Goal: Use online tool/utility: Utilize a website feature to perform a specific function

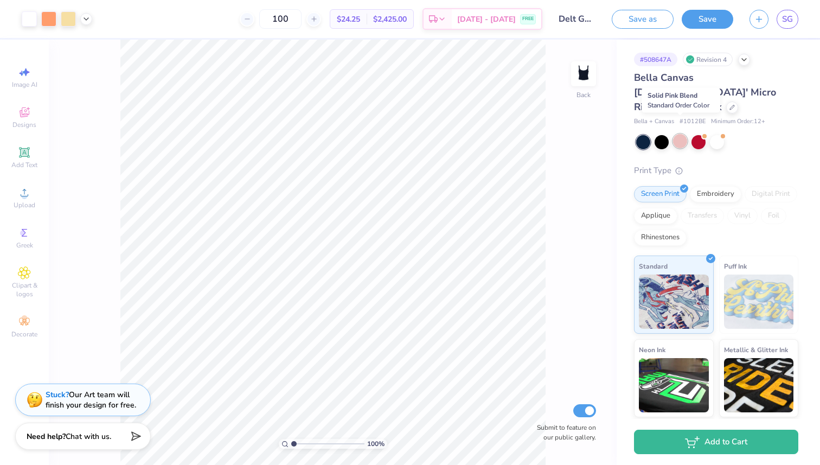
click at [674, 134] on div at bounding box center [680, 141] width 14 height 14
click at [696, 134] on div at bounding box center [699, 141] width 14 height 14
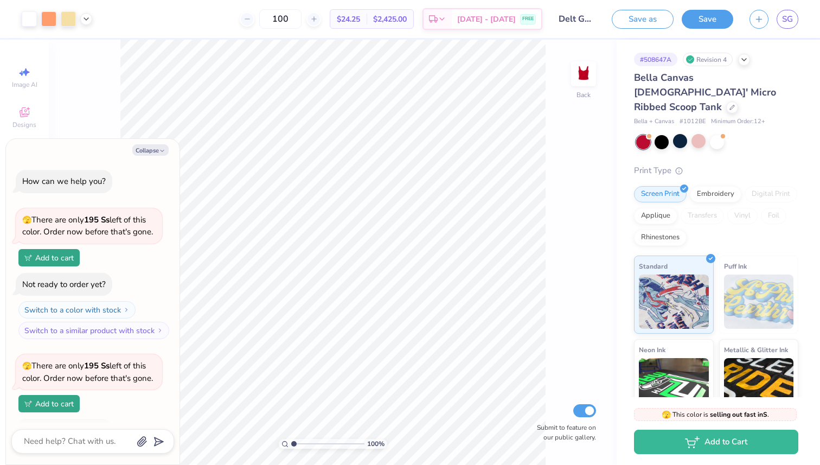
scroll to position [70, 0]
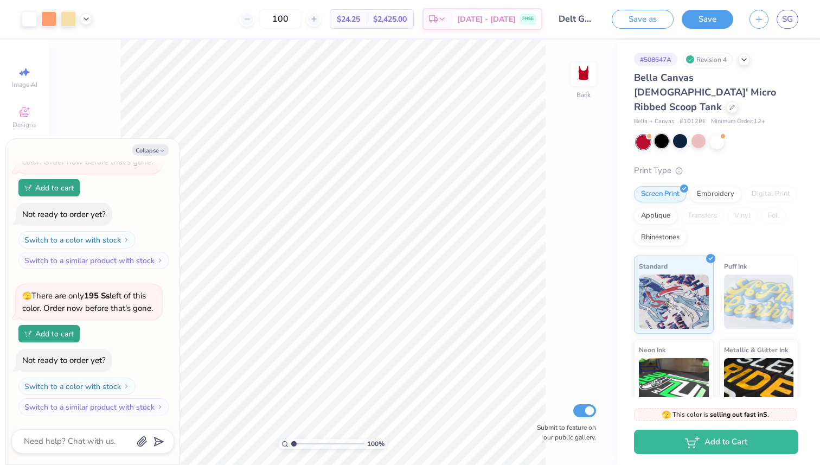
click at [660, 134] on div at bounding box center [662, 141] width 14 height 14
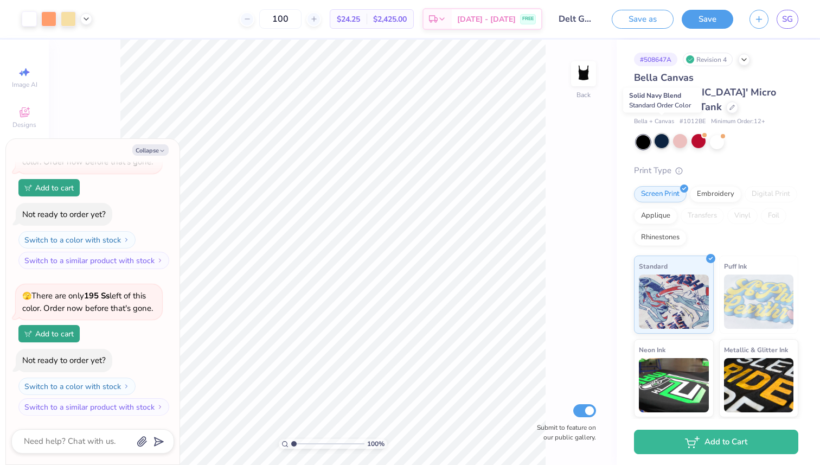
click at [666, 134] on div at bounding box center [662, 141] width 14 height 14
click at [676, 134] on div at bounding box center [680, 141] width 14 height 14
click at [697, 134] on div at bounding box center [699, 141] width 14 height 14
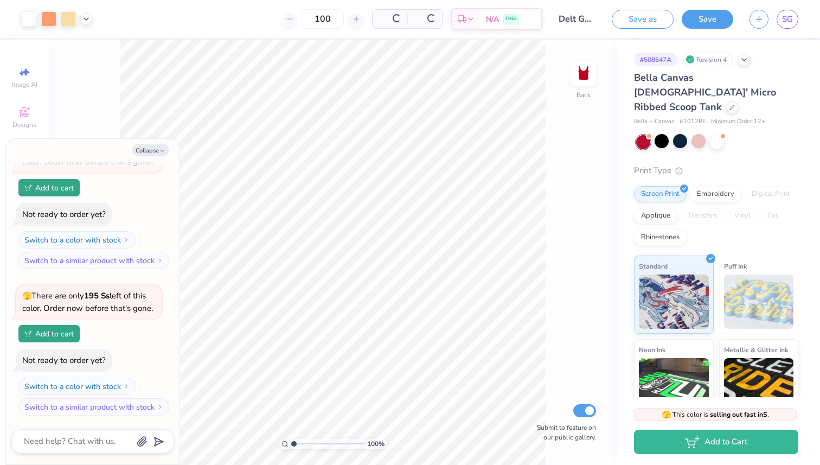
scroll to position [216, 0]
click at [717, 134] on div at bounding box center [717, 141] width 14 height 14
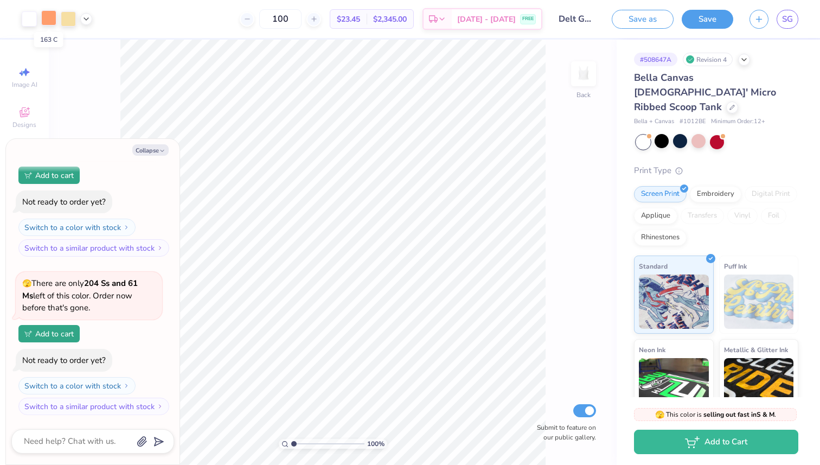
click at [45, 16] on div at bounding box center [48, 17] width 15 height 15
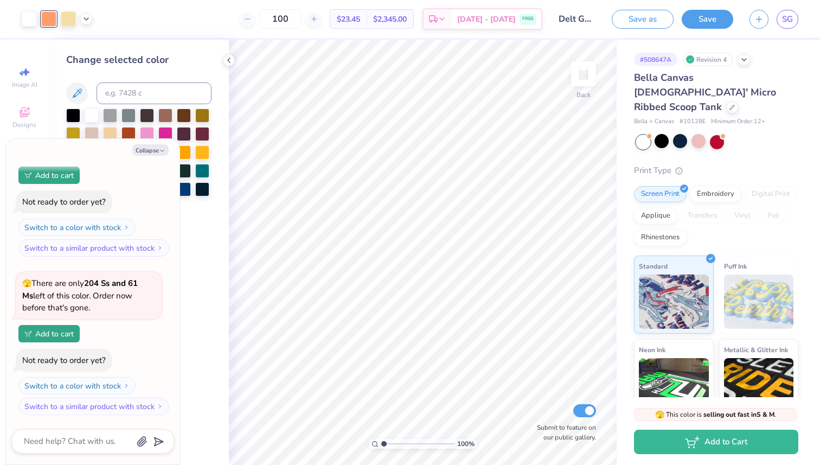
click at [196, 206] on div at bounding box center [138, 162] width 145 height 106
click at [166, 131] on div at bounding box center [165, 133] width 14 height 14
click at [92, 112] on div at bounding box center [92, 114] width 14 height 14
click at [678, 134] on div at bounding box center [680, 141] width 14 height 14
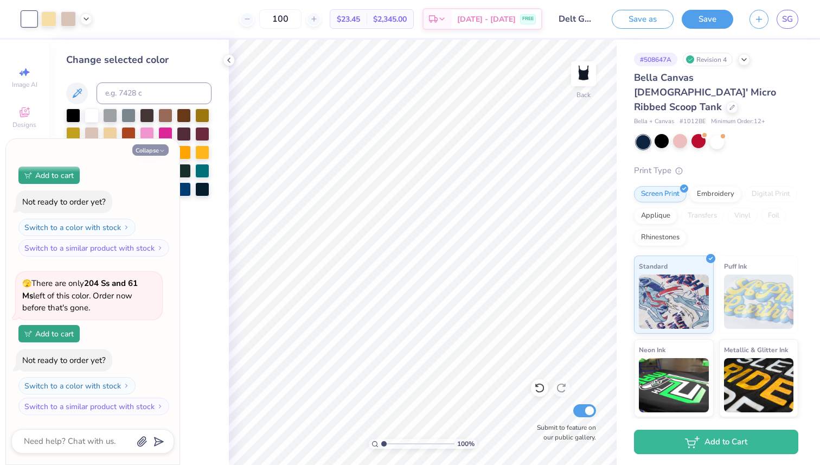
click at [158, 146] on button "Collapse" at bounding box center [150, 149] width 36 height 11
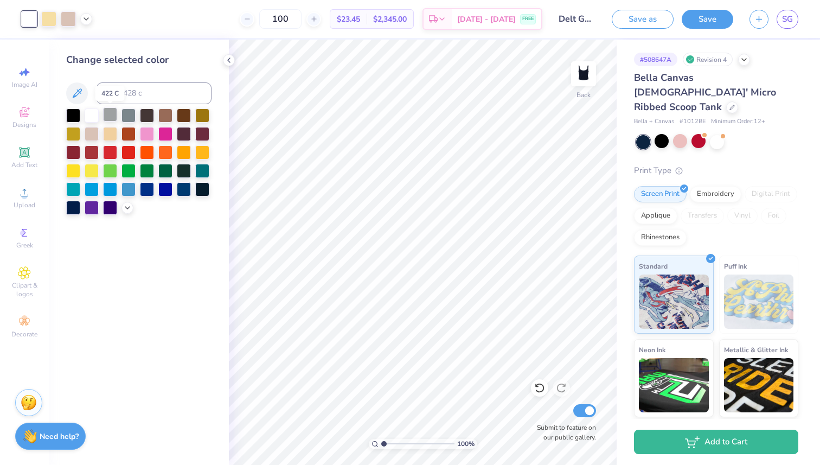
click at [111, 116] on div at bounding box center [110, 114] width 14 height 14
click at [125, 205] on icon at bounding box center [127, 206] width 9 height 9
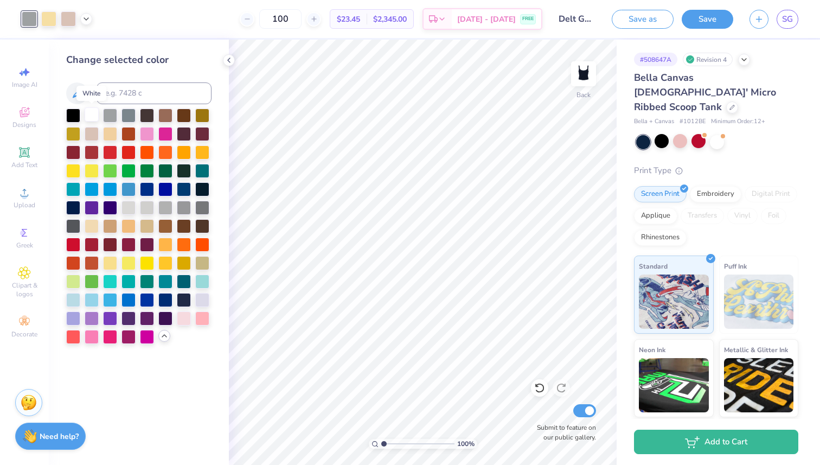
click at [92, 118] on div at bounding box center [92, 114] width 14 height 14
click at [204, 297] on div at bounding box center [202, 299] width 14 height 14
click at [88, 131] on div at bounding box center [92, 133] width 14 height 14
click at [182, 116] on div at bounding box center [184, 114] width 14 height 14
click at [163, 113] on div at bounding box center [165, 114] width 14 height 14
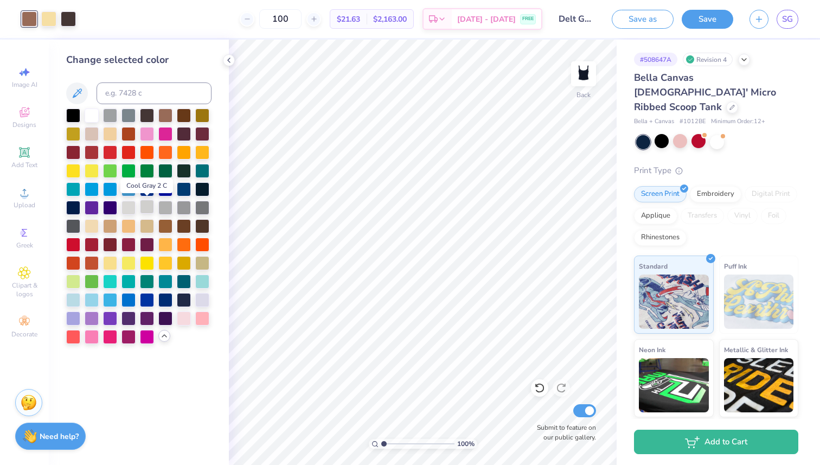
click at [150, 205] on div at bounding box center [147, 207] width 14 height 14
click at [129, 208] on div at bounding box center [129, 207] width 14 height 14
click at [129, 203] on div at bounding box center [129, 207] width 14 height 14
click at [75, 244] on div at bounding box center [73, 244] width 14 height 14
click at [711, 134] on div at bounding box center [717, 141] width 14 height 14
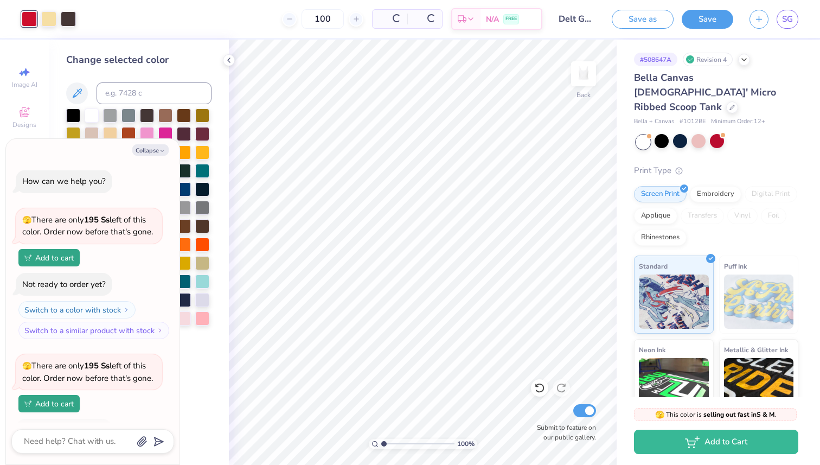
scroll to position [533, 0]
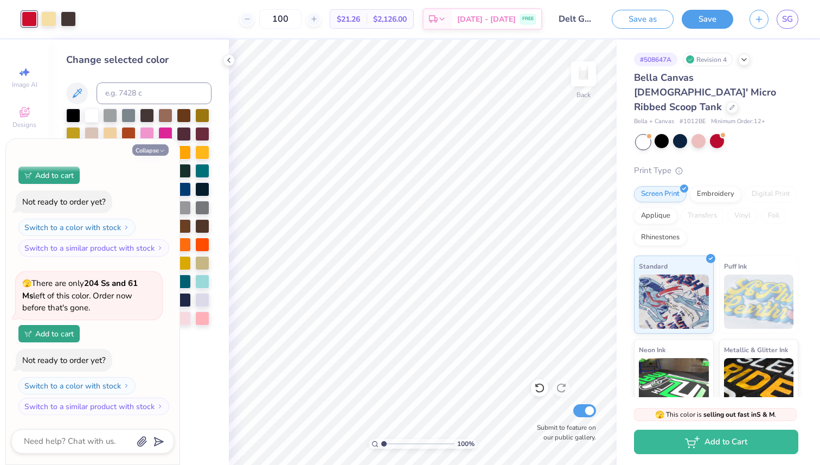
click at [154, 148] on button "Collapse" at bounding box center [150, 149] width 36 height 11
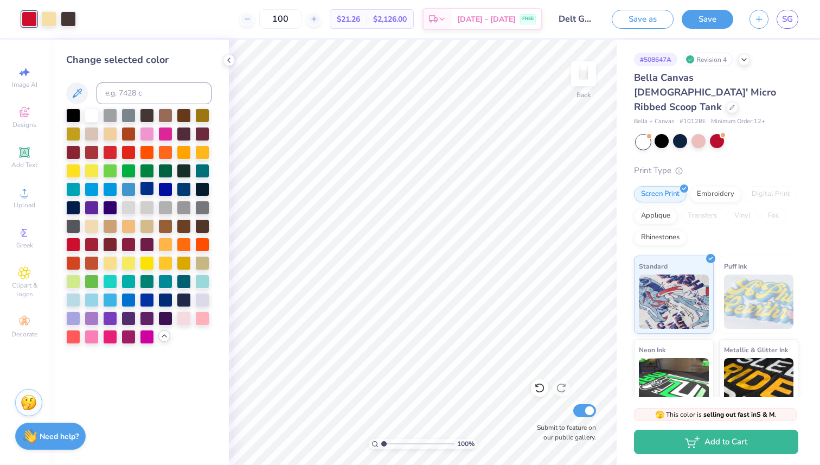
click at [146, 187] on div at bounding box center [147, 188] width 14 height 14
click at [73, 297] on div at bounding box center [73, 299] width 14 height 14
click at [183, 316] on div at bounding box center [184, 317] width 14 height 14
click at [201, 319] on div at bounding box center [202, 317] width 14 height 14
click at [79, 96] on icon at bounding box center [77, 93] width 13 height 13
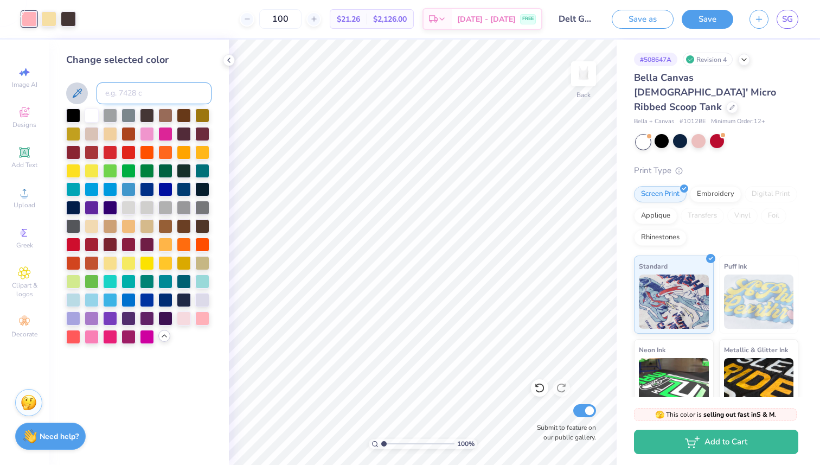
click at [145, 95] on input at bounding box center [154, 93] width 115 height 22
click at [111, 377] on div "Change selected color" at bounding box center [139, 252] width 180 height 425
click at [71, 318] on div at bounding box center [73, 317] width 14 height 14
click at [78, 299] on div at bounding box center [73, 299] width 14 height 14
click at [95, 225] on div at bounding box center [92, 225] width 14 height 14
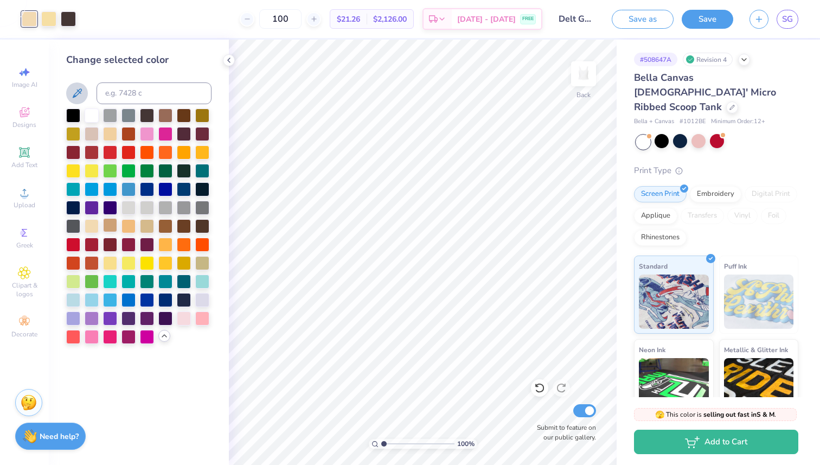
click at [107, 226] on div at bounding box center [110, 225] width 14 height 14
click at [122, 226] on div at bounding box center [129, 225] width 14 height 14
click at [147, 226] on div at bounding box center [147, 225] width 14 height 14
click at [129, 206] on div at bounding box center [129, 207] width 14 height 14
click at [140, 207] on div at bounding box center [147, 207] width 14 height 14
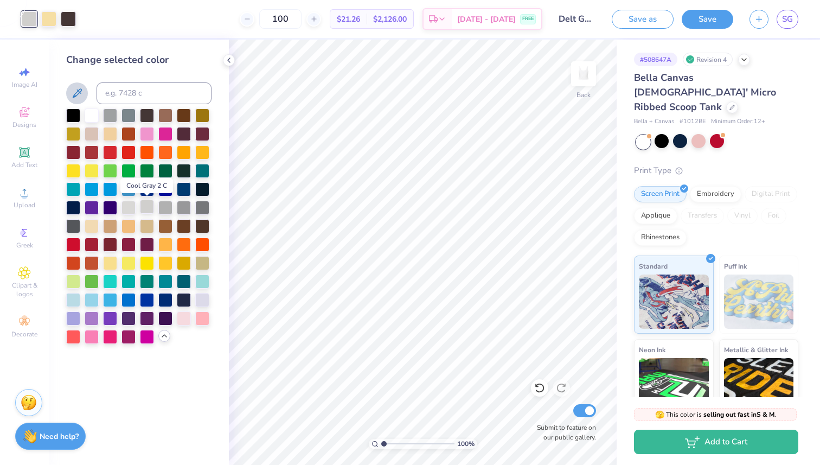
click at [147, 207] on div at bounding box center [147, 207] width 14 height 14
click at [122, 114] on div at bounding box center [129, 114] width 14 height 14
click at [124, 116] on div at bounding box center [129, 114] width 14 height 14
click at [112, 116] on div at bounding box center [110, 114] width 14 height 14
click at [88, 116] on div at bounding box center [92, 114] width 14 height 14
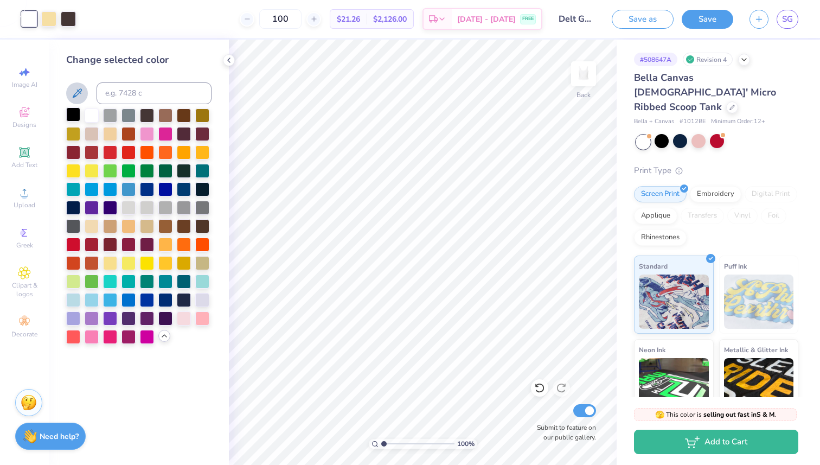
click at [66, 116] on div at bounding box center [73, 114] width 14 height 14
click at [93, 118] on div at bounding box center [92, 114] width 14 height 14
click at [681, 134] on div at bounding box center [680, 141] width 14 height 14
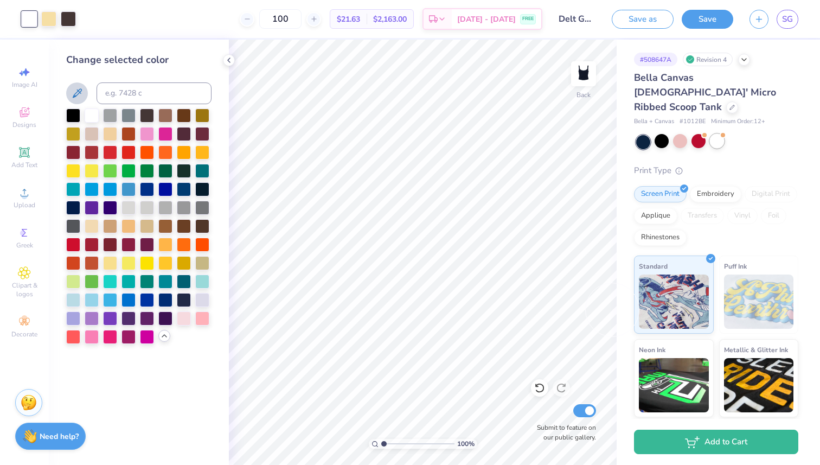
click at [724, 134] on div at bounding box center [717, 141] width 14 height 14
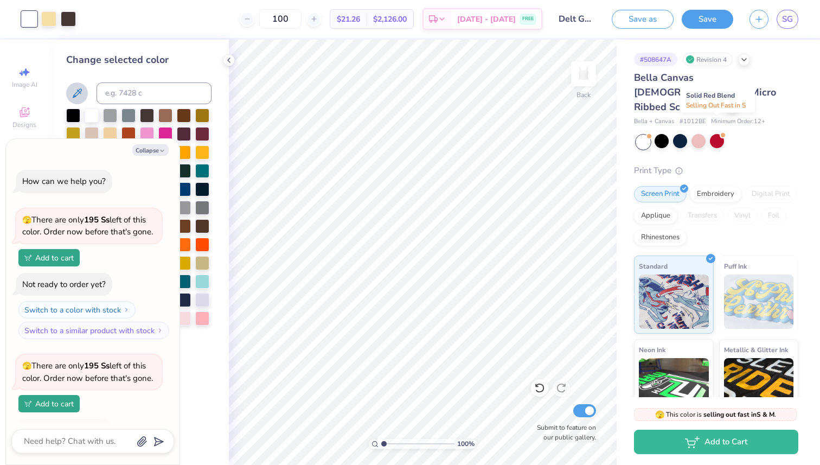
scroll to position [692, 0]
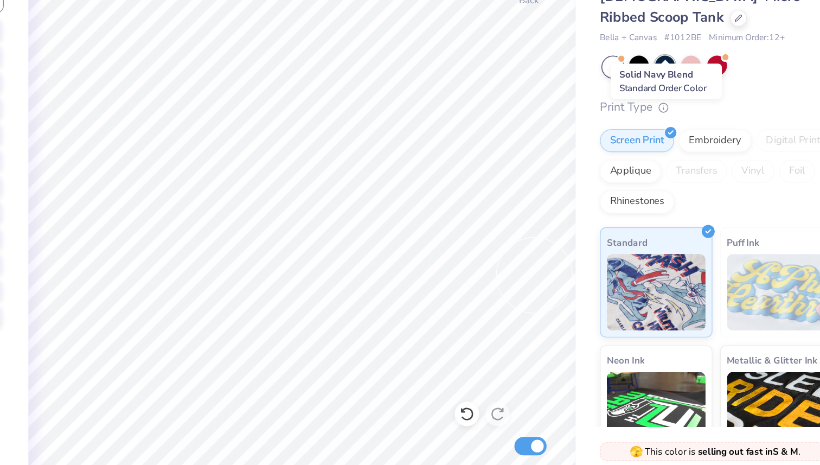
click at [682, 134] on div at bounding box center [680, 141] width 14 height 14
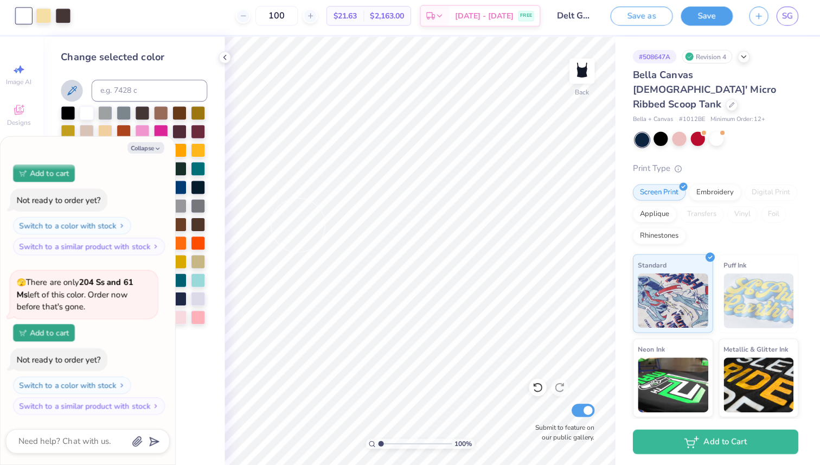
scroll to position [0, 0]
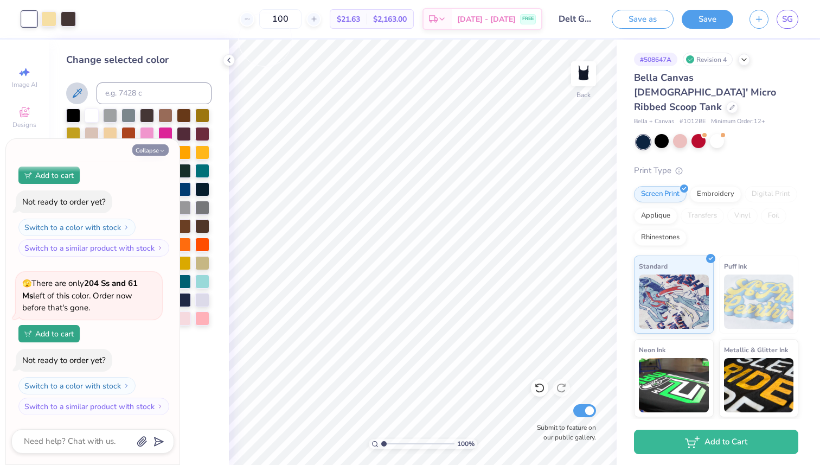
click at [160, 150] on icon "button" at bounding box center [162, 151] width 7 height 7
type textarea "x"
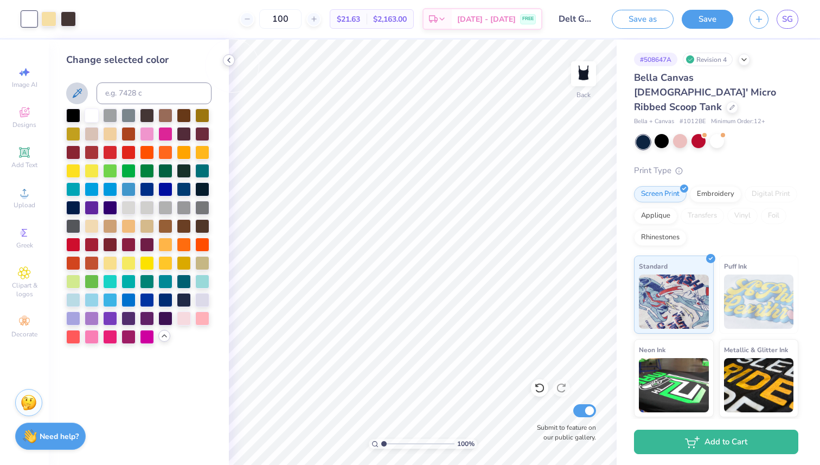
click at [229, 60] on icon at bounding box center [229, 60] width 9 height 9
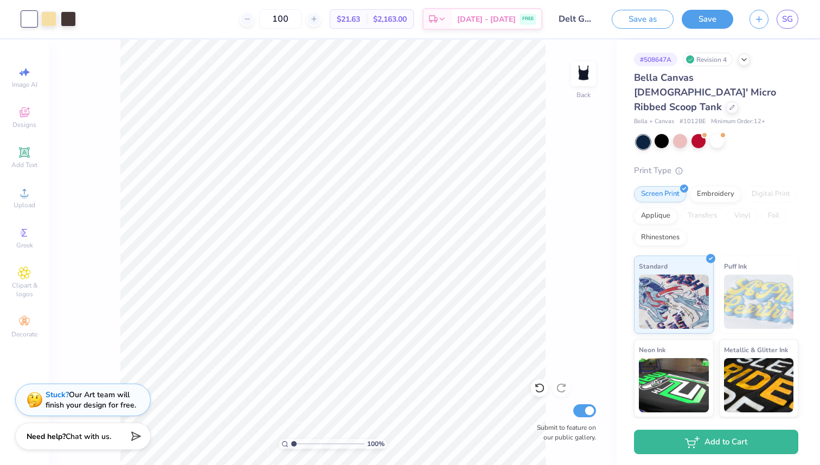
type input "1.64"
type textarea "x"
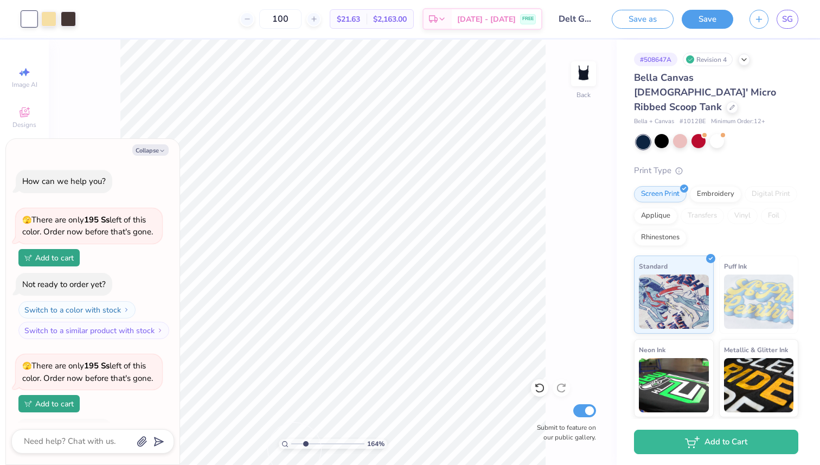
scroll to position [758, 0]
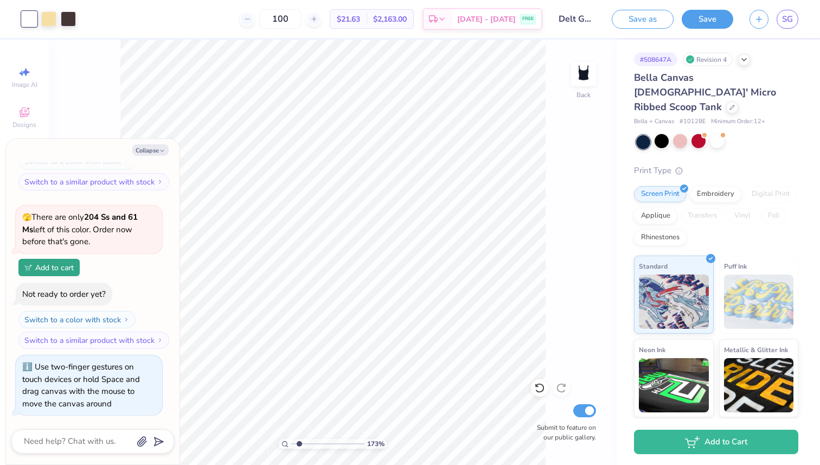
drag, startPoint x: 294, startPoint y: 441, endPoint x: 299, endPoint y: 454, distance: 13.9
type input "1.73"
click at [299, 449] on input "range" at bounding box center [327, 444] width 73 height 10
click at [701, 134] on div at bounding box center [699, 141] width 14 height 14
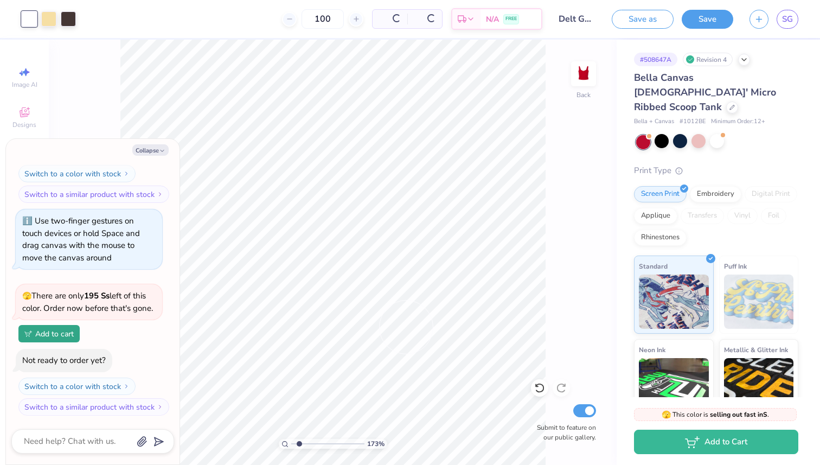
type textarea "x"
drag, startPoint x: 298, startPoint y: 444, endPoint x: 272, endPoint y: 447, distance: 26.2
type input "1"
click at [291, 447] on input "range" at bounding box center [327, 444] width 73 height 10
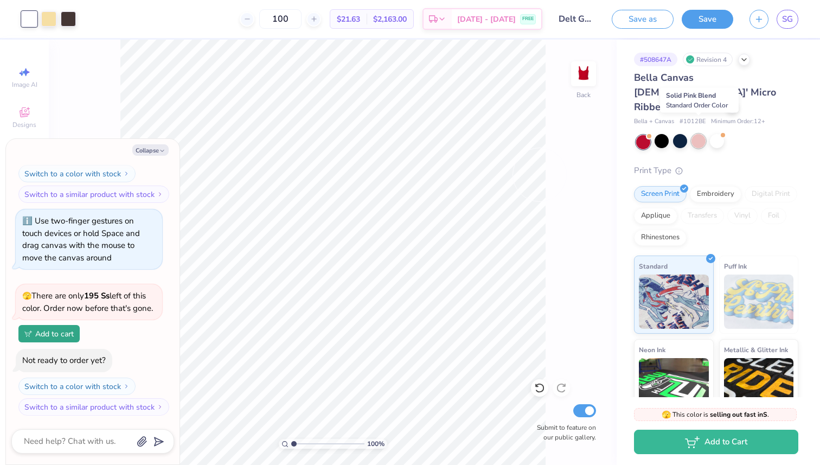
click at [700, 134] on div at bounding box center [699, 141] width 14 height 14
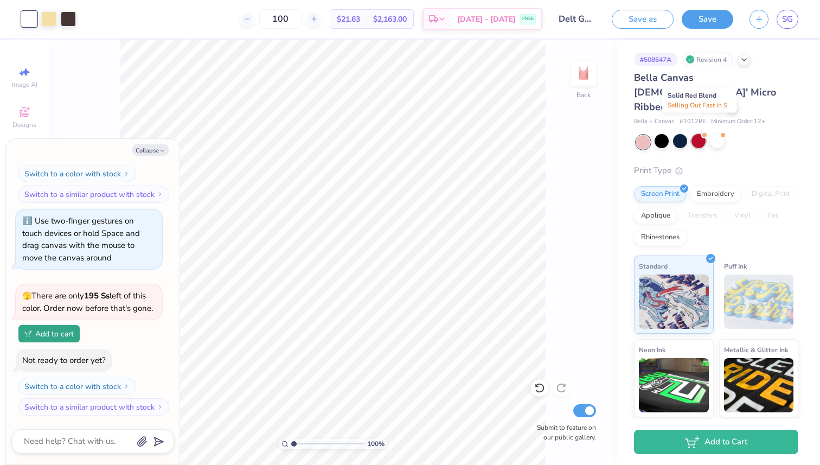
click at [701, 134] on div at bounding box center [699, 141] width 14 height 14
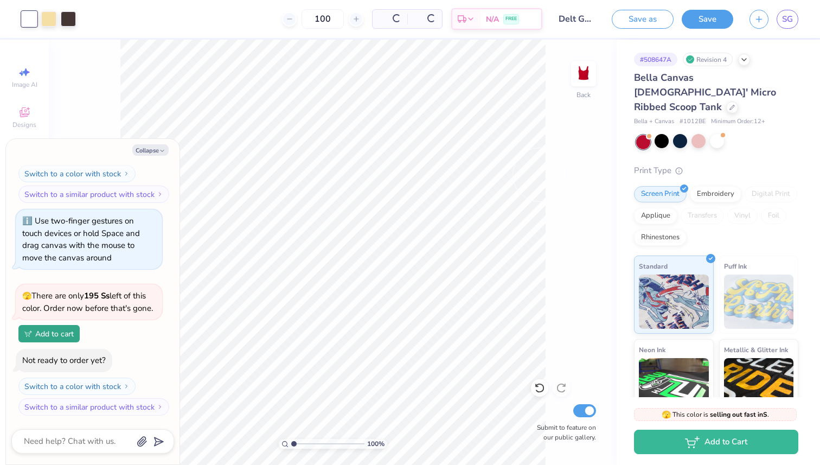
scroll to position [1050, 0]
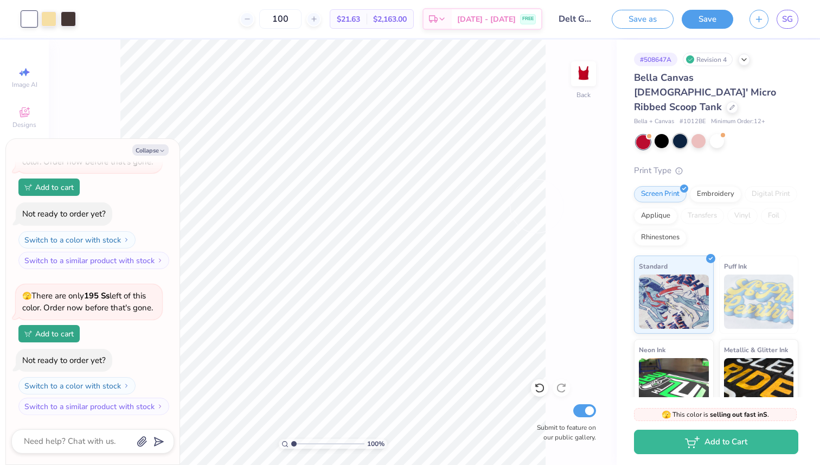
click at [682, 134] on div at bounding box center [680, 141] width 14 height 14
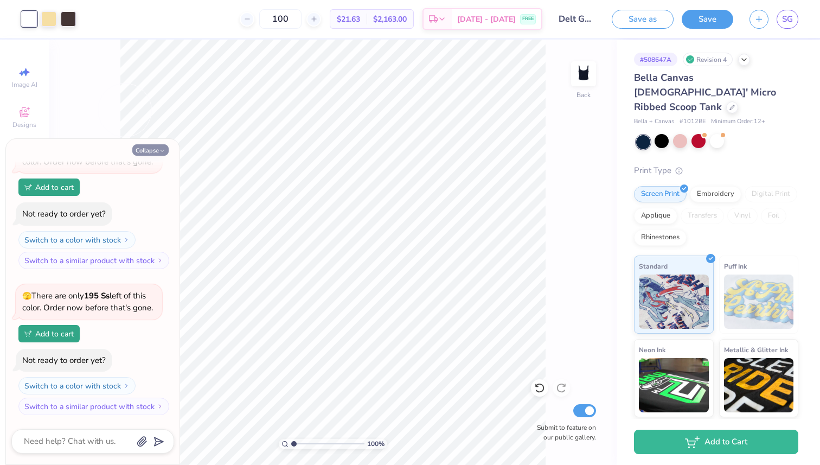
click at [150, 149] on button "Collapse" at bounding box center [150, 149] width 36 height 11
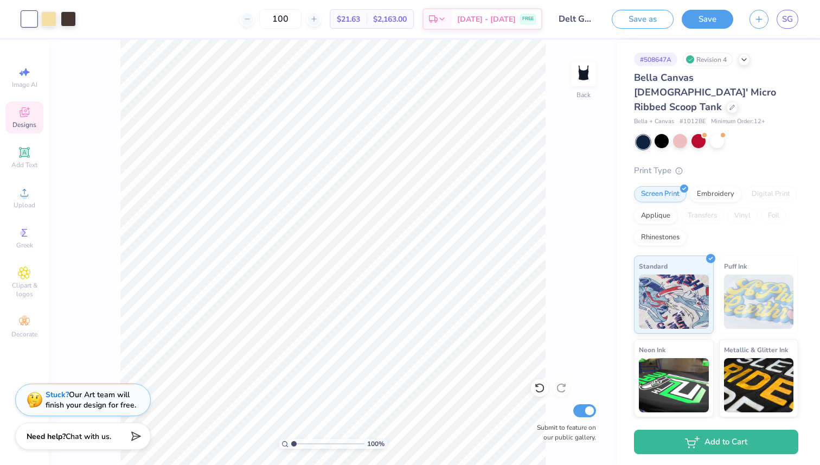
click at [30, 117] on div "Designs" at bounding box center [24, 117] width 38 height 32
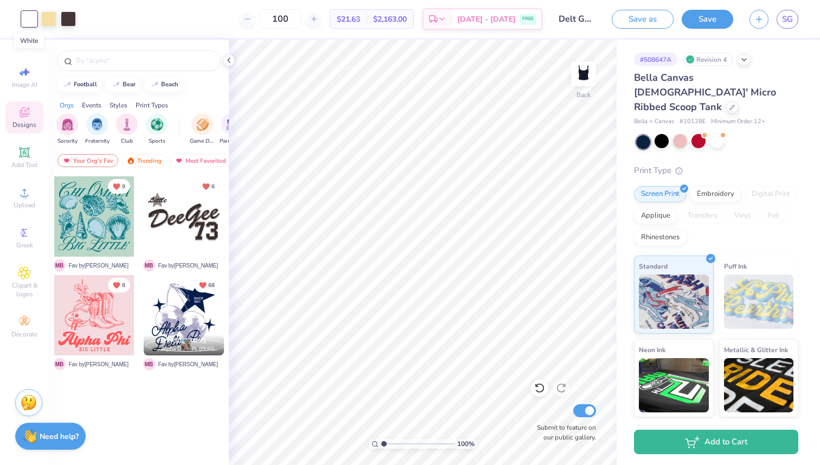
click at [27, 13] on div at bounding box center [29, 18] width 15 height 15
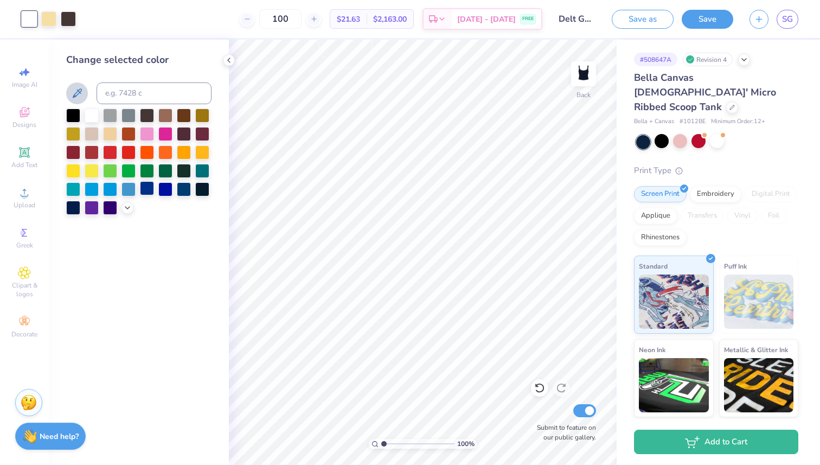
click at [145, 192] on div at bounding box center [147, 188] width 14 height 14
click at [166, 187] on div at bounding box center [165, 188] width 14 height 14
click at [129, 208] on icon at bounding box center [127, 206] width 9 height 9
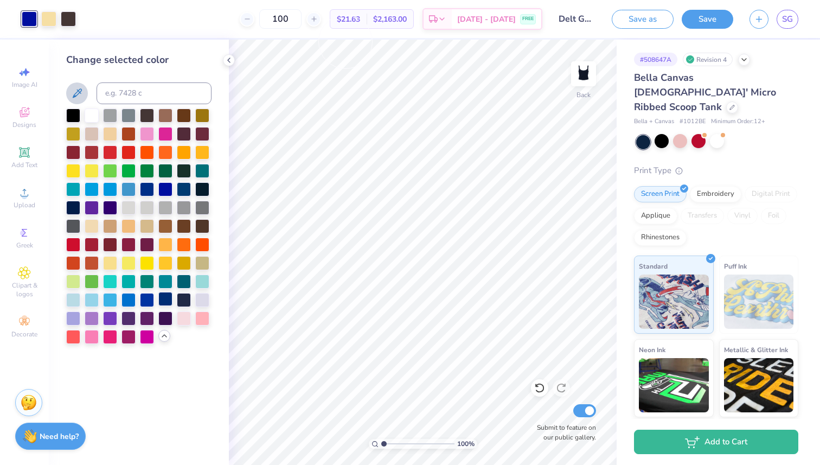
click at [164, 293] on div at bounding box center [165, 299] width 14 height 14
click at [183, 297] on div at bounding box center [184, 299] width 14 height 14
click at [714, 134] on div at bounding box center [717, 141] width 14 height 14
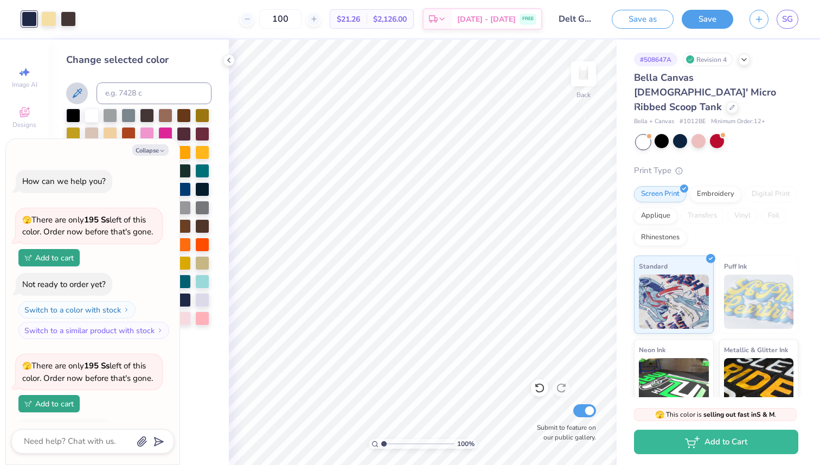
scroll to position [1209, 0]
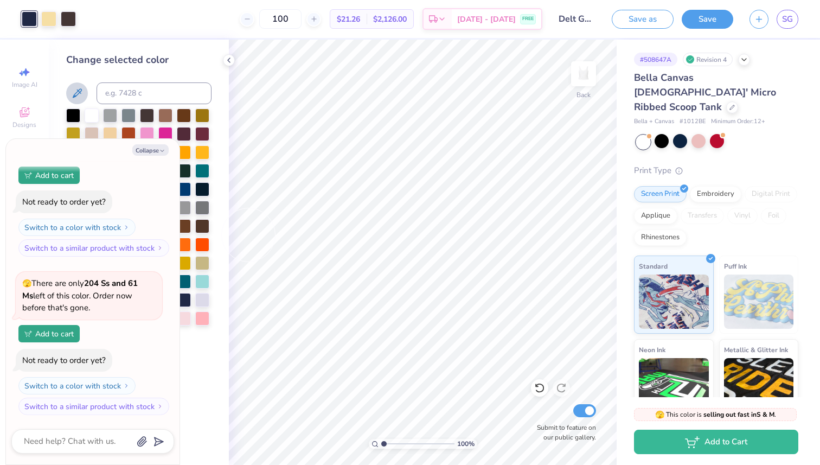
click at [155, 156] on div "Collapse How can we help you? 🫣 There are only 195 Ss left of this color. Order…" at bounding box center [93, 302] width 174 height 326
click at [155, 144] on button "Collapse" at bounding box center [150, 149] width 36 height 11
type textarea "x"
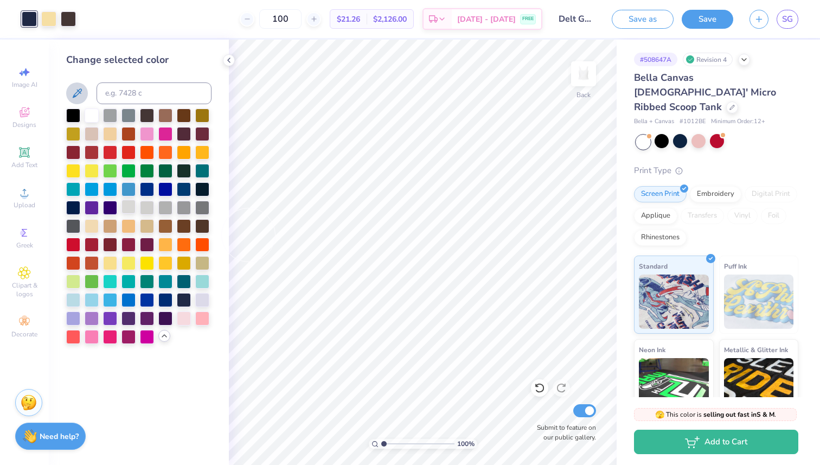
click at [131, 206] on div at bounding box center [129, 207] width 14 height 14
click at [149, 207] on div at bounding box center [147, 207] width 14 height 14
click at [144, 207] on div at bounding box center [147, 207] width 14 height 14
click at [162, 206] on div at bounding box center [165, 207] width 14 height 14
click at [132, 208] on div at bounding box center [129, 207] width 14 height 14
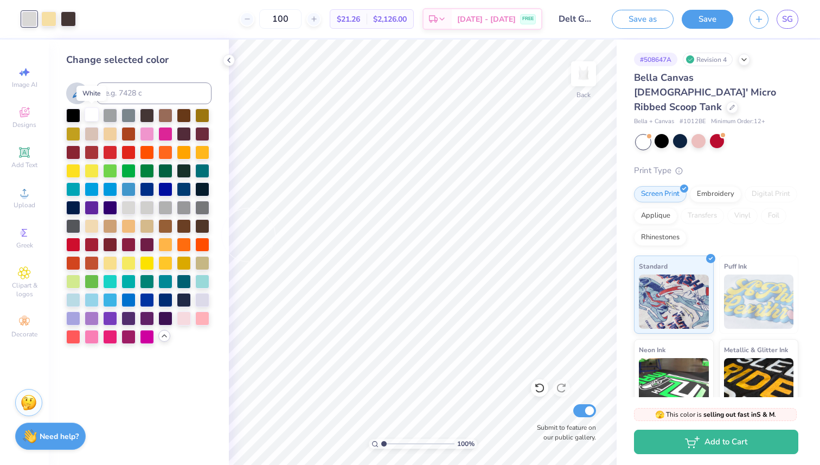
click at [92, 112] on div at bounding box center [92, 114] width 14 height 14
click at [684, 134] on div at bounding box center [680, 141] width 14 height 14
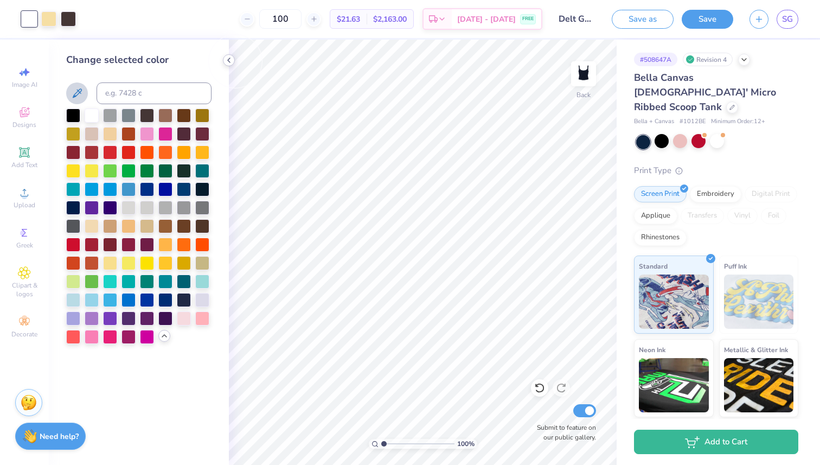
click at [228, 61] on icon at bounding box center [229, 60] width 9 height 9
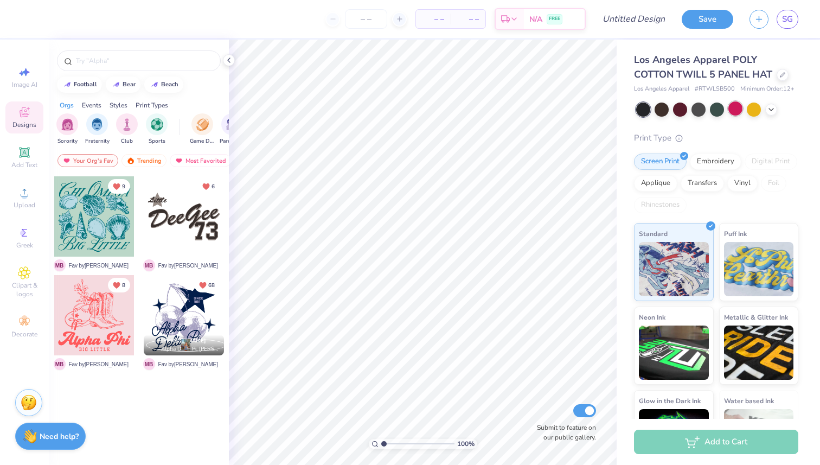
click at [737, 109] on div at bounding box center [736, 108] width 14 height 14
